Goal: Complete application form

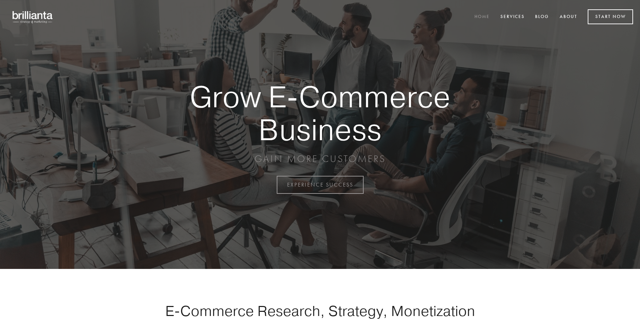
scroll to position [1816, 0]
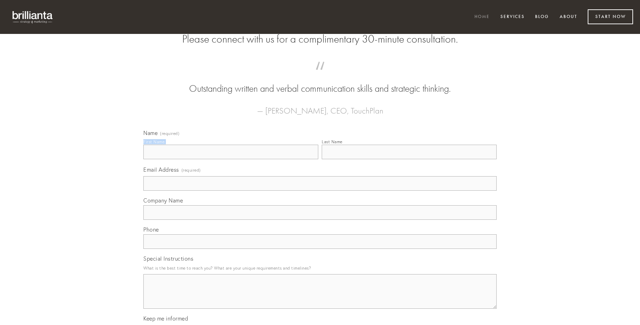
type input "[PERSON_NAME]"
click at [409, 159] on input "Last Name" at bounding box center [409, 152] width 175 height 15
type input "[PERSON_NAME]"
click at [320, 191] on input "Email Address (required)" at bounding box center [319, 183] width 353 height 15
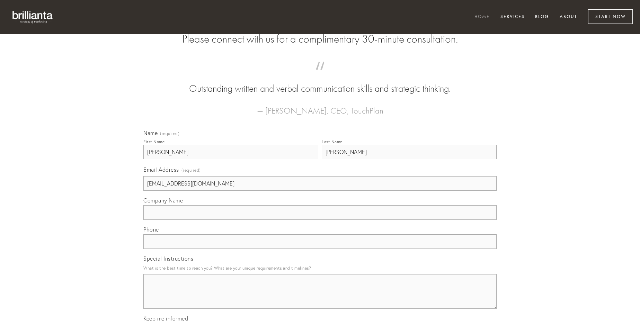
type input "[EMAIL_ADDRESS][DOMAIN_NAME]"
click at [320, 220] on input "Company Name" at bounding box center [319, 212] width 353 height 15
type input "deprecator"
click at [320, 249] on input "text" at bounding box center [319, 242] width 353 height 15
click at [320, 298] on textarea "Special Instructions" at bounding box center [319, 291] width 353 height 35
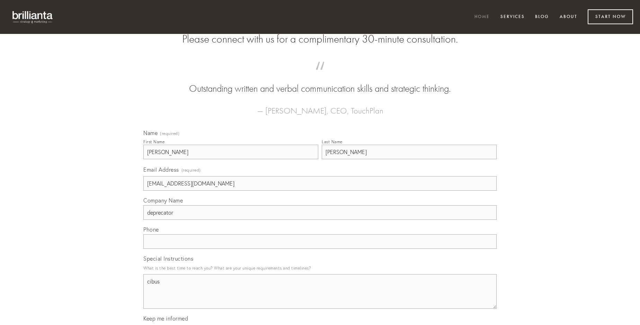
type textarea "cibus"
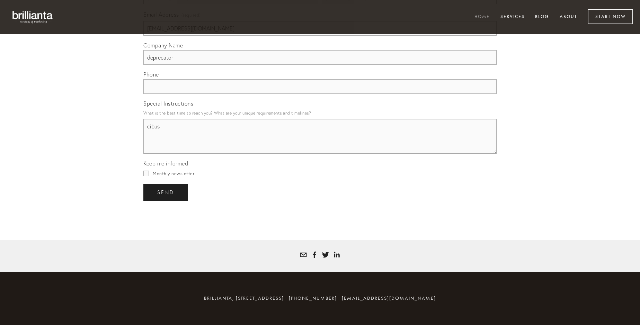
click at [166, 192] on span "send" at bounding box center [165, 192] width 17 height 6
